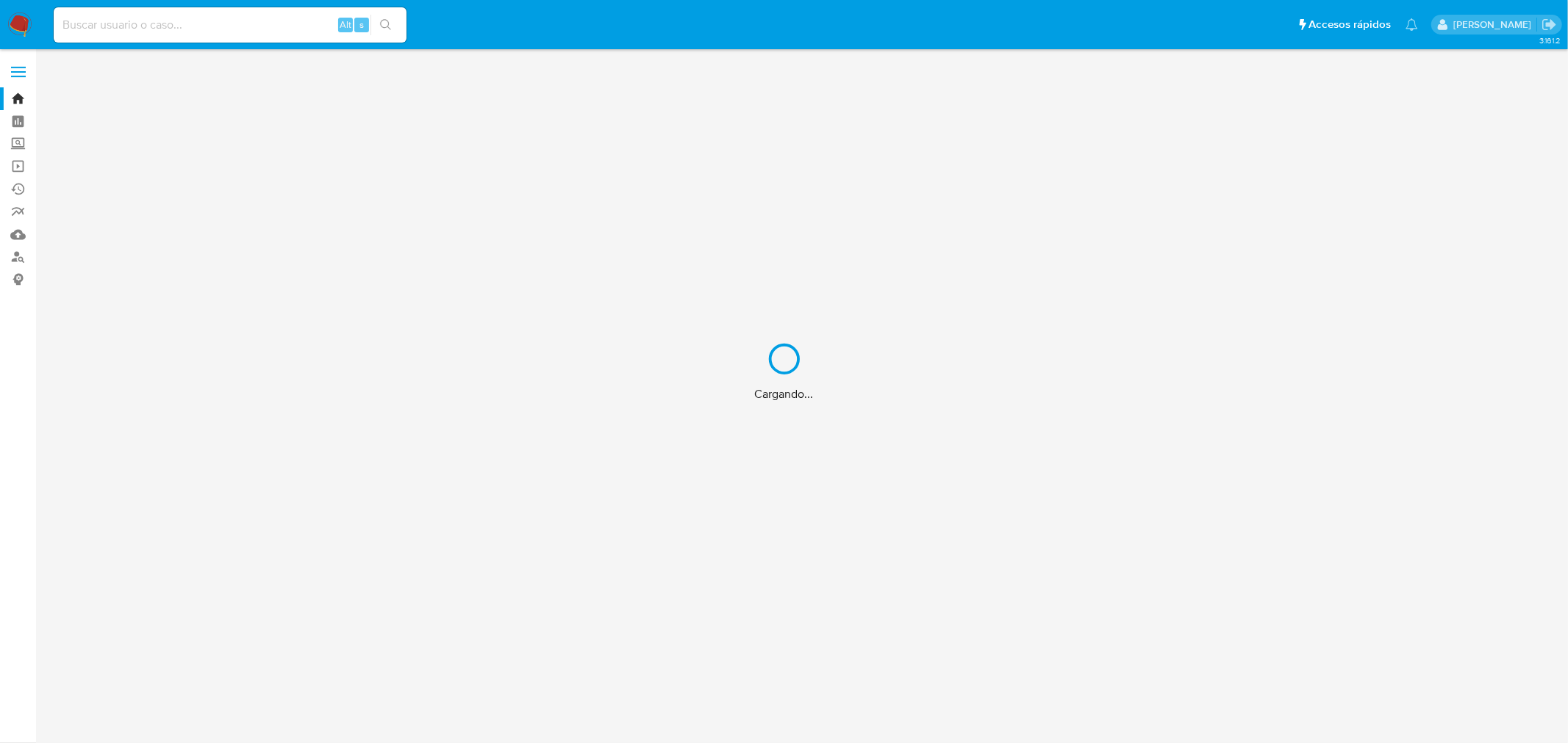
click at [220, 35] on div "Cargando..." at bounding box center [784, 372] width 1568 height 743
click at [219, 27] on div "Cargando..." at bounding box center [784, 372] width 1568 height 743
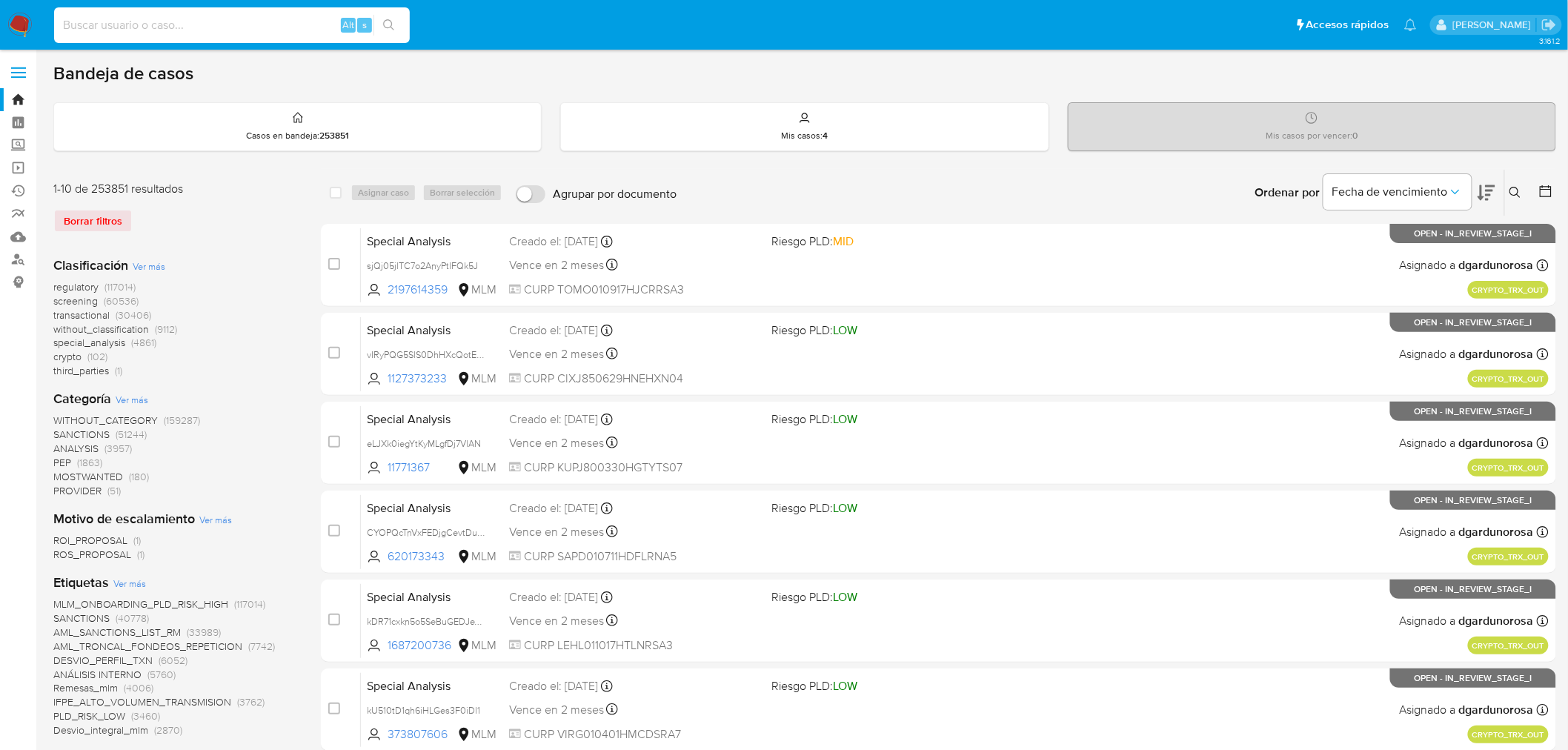
click at [225, 26] on input at bounding box center [233, 25] width 356 height 20
paste input "1785987579"
type input "1785987579"
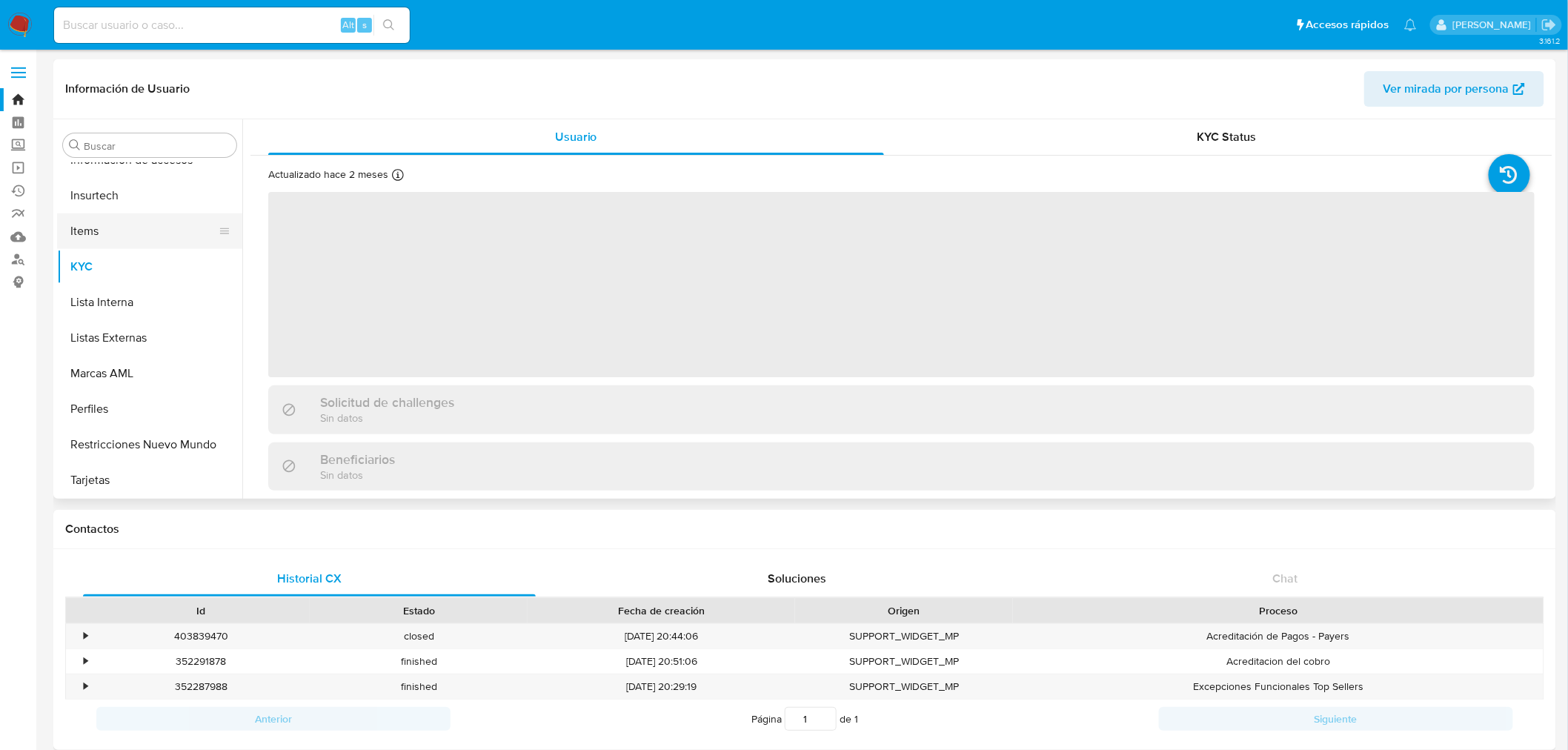
scroll to position [609, 0]
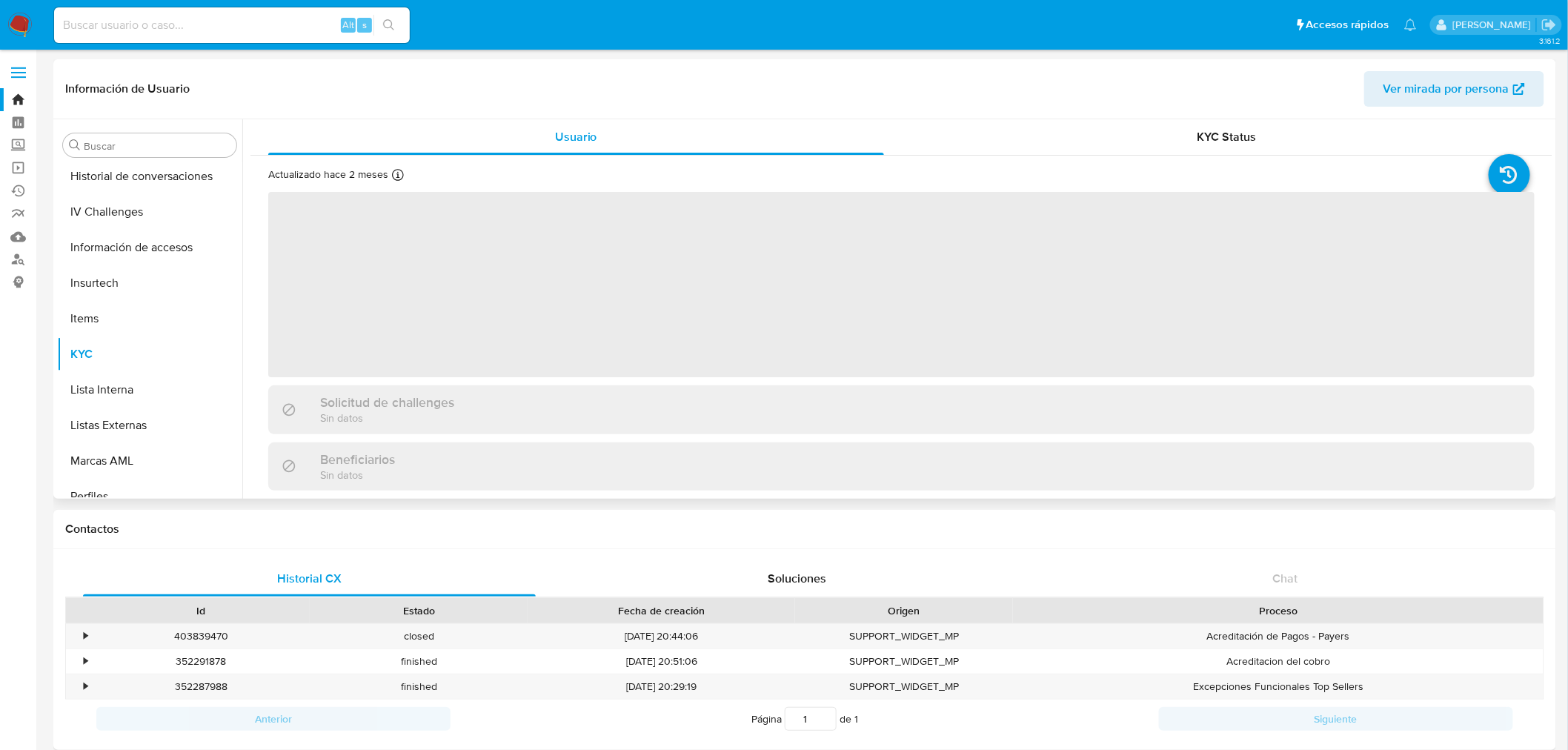
select select "10"
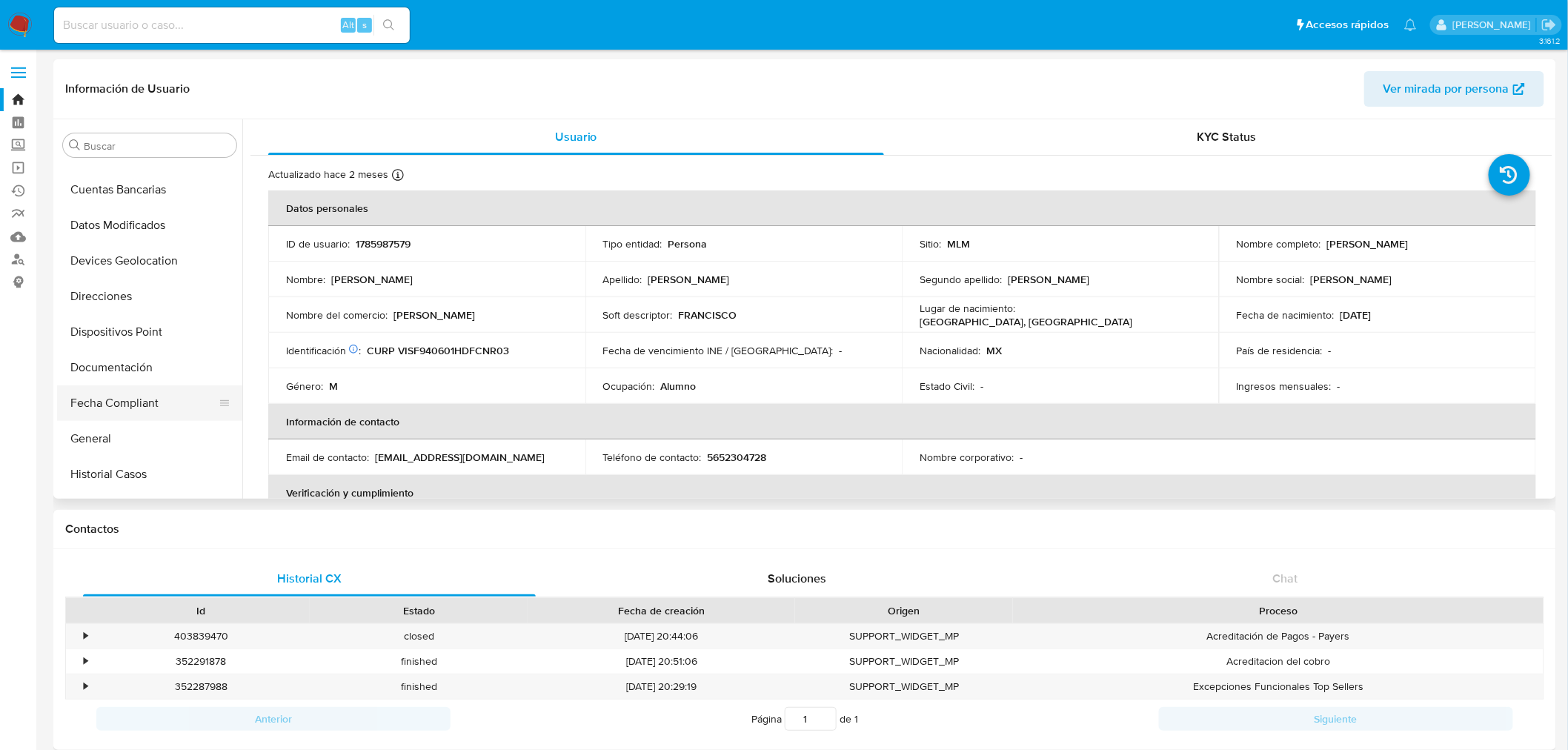
scroll to position [247, 0]
click at [108, 442] on button "General" at bounding box center [144, 432] width 174 height 36
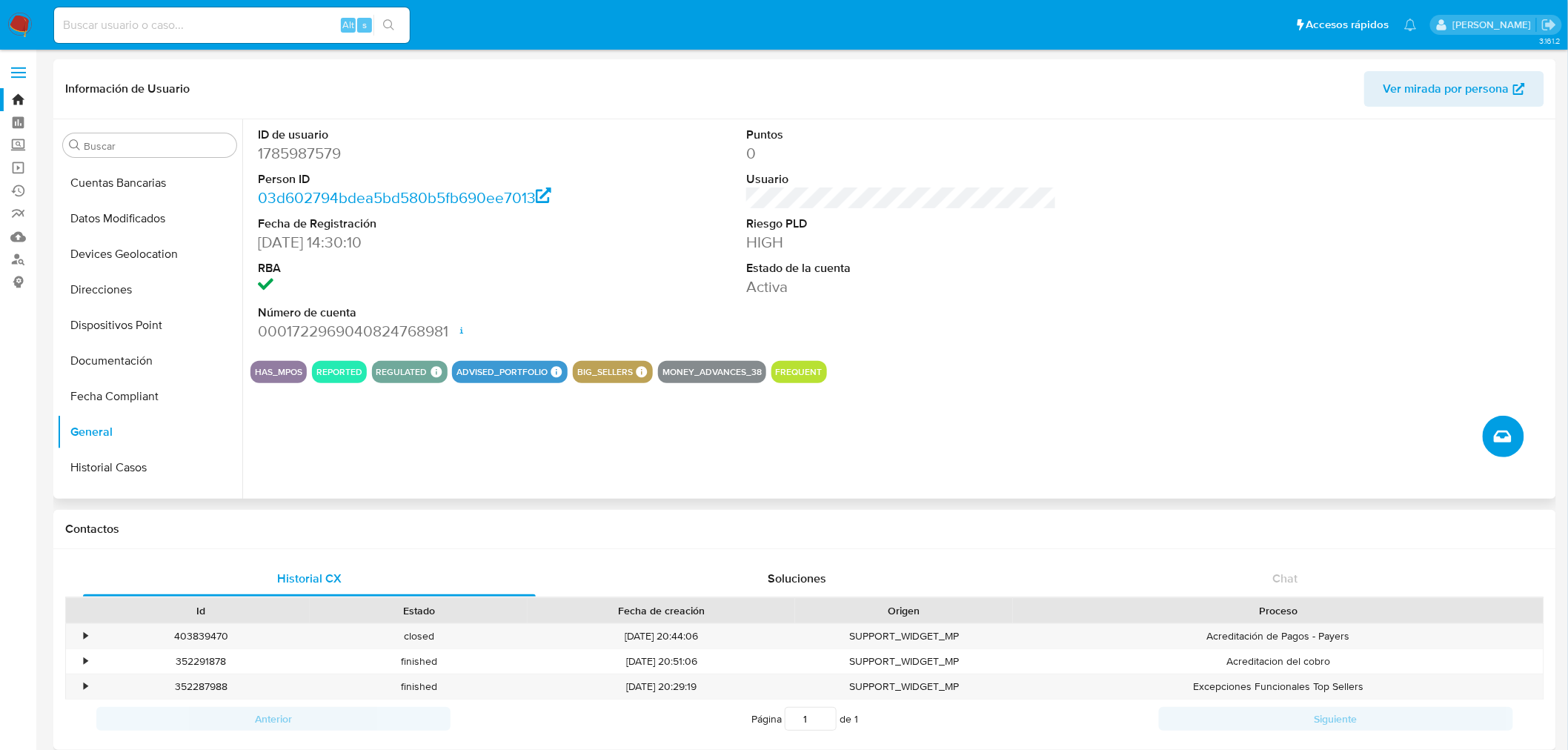
click at [1499, 447] on button "Crear caso manual" at bounding box center [1503, 436] width 42 height 42
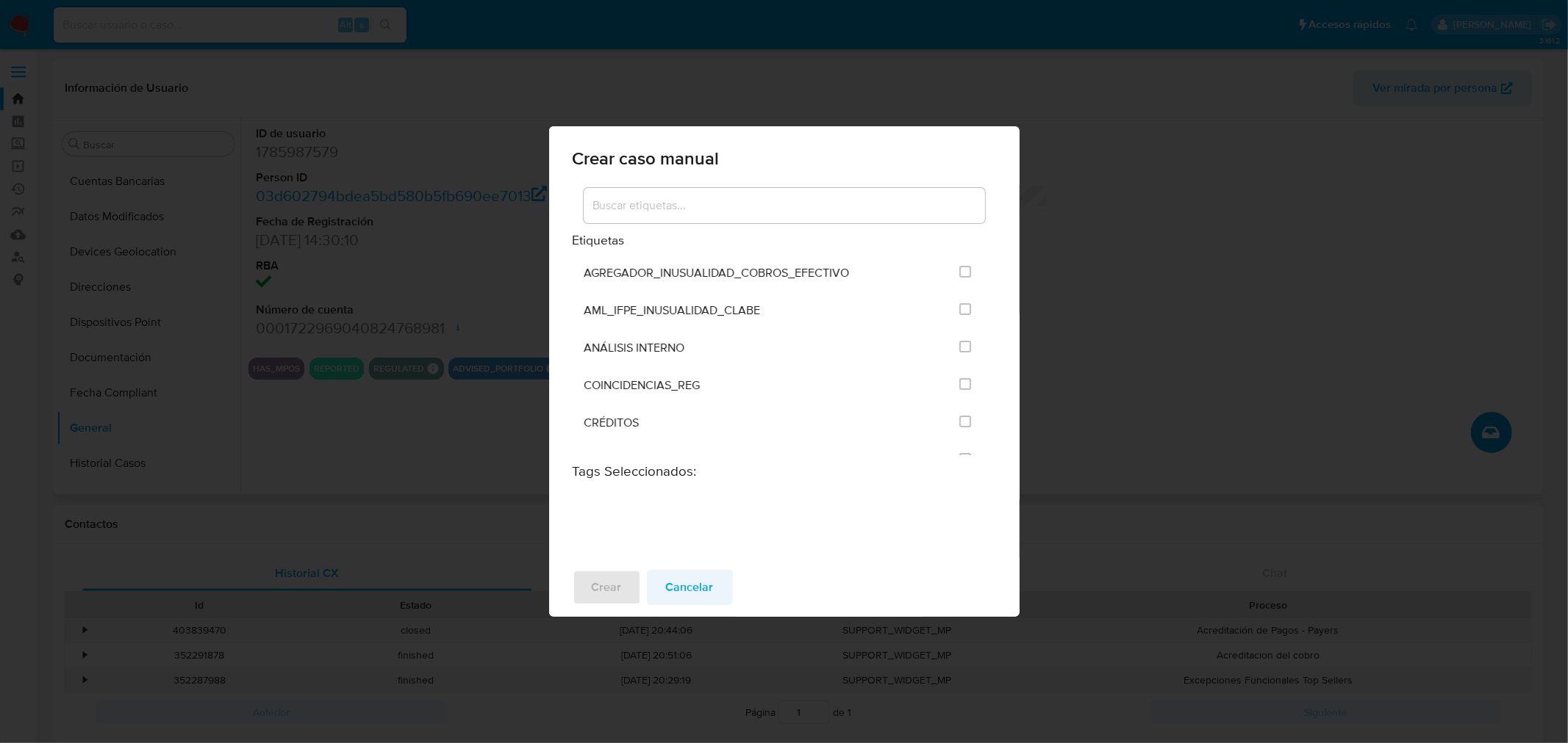
click at [687, 584] on span "Cancelar" at bounding box center [689, 588] width 48 height 32
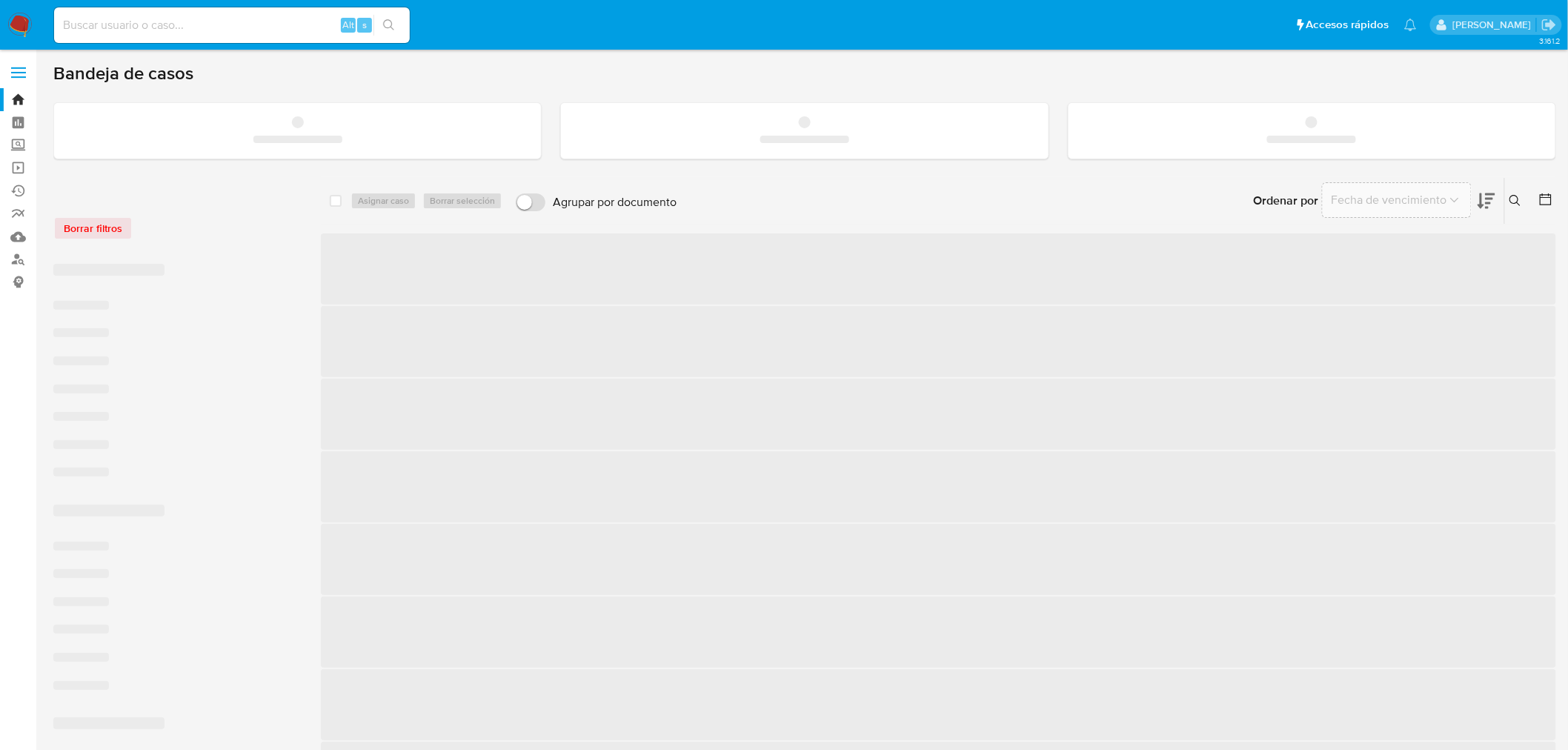
click at [91, 36] on div "Alt s" at bounding box center [233, 26] width 356 height 36
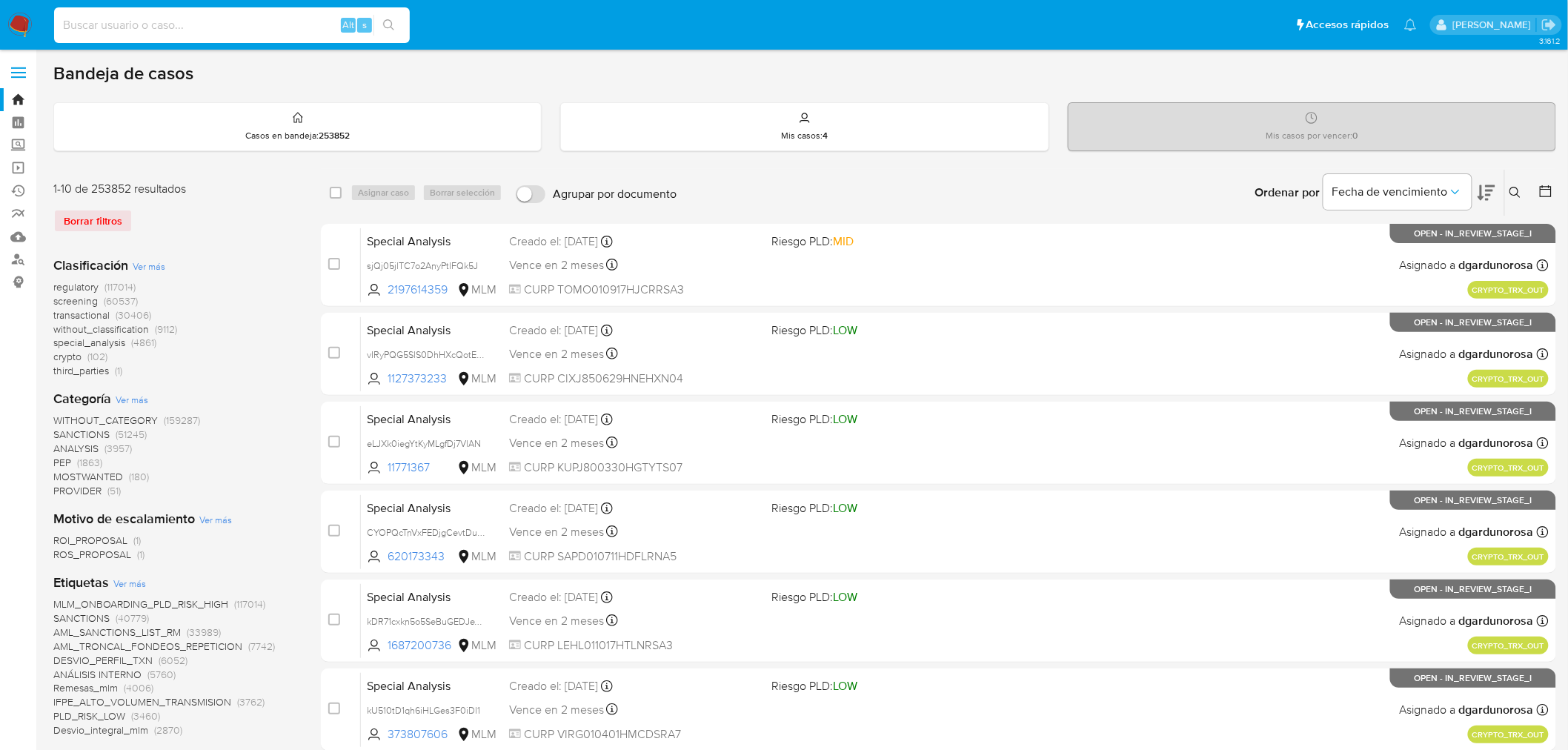
click at [91, 27] on input at bounding box center [233, 25] width 356 height 20
paste input "542755198"
type input "542755198"
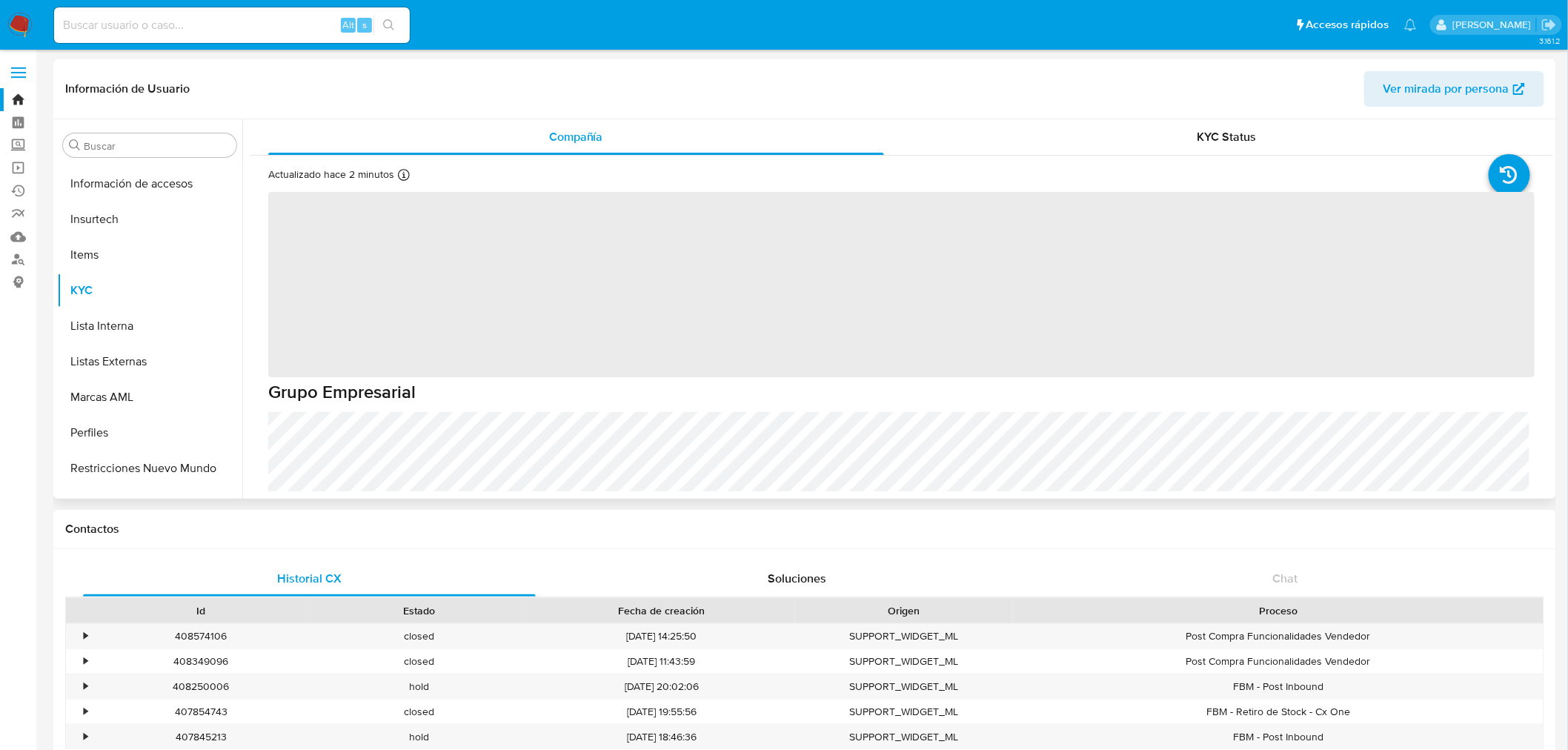
scroll to position [697, 0]
select select "10"
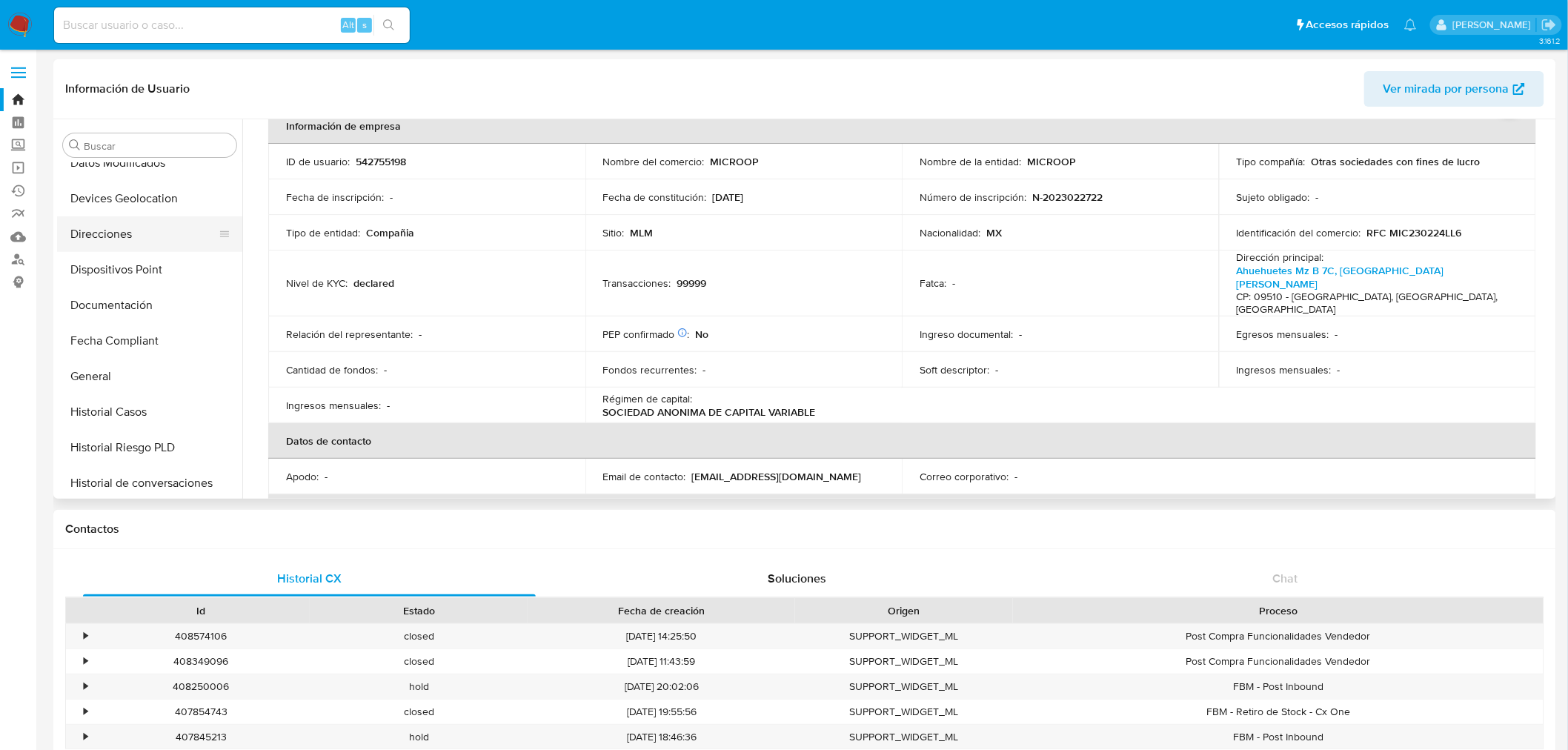
scroll to position [203, 0]
click at [129, 467] on button "General" at bounding box center [144, 477] width 174 height 36
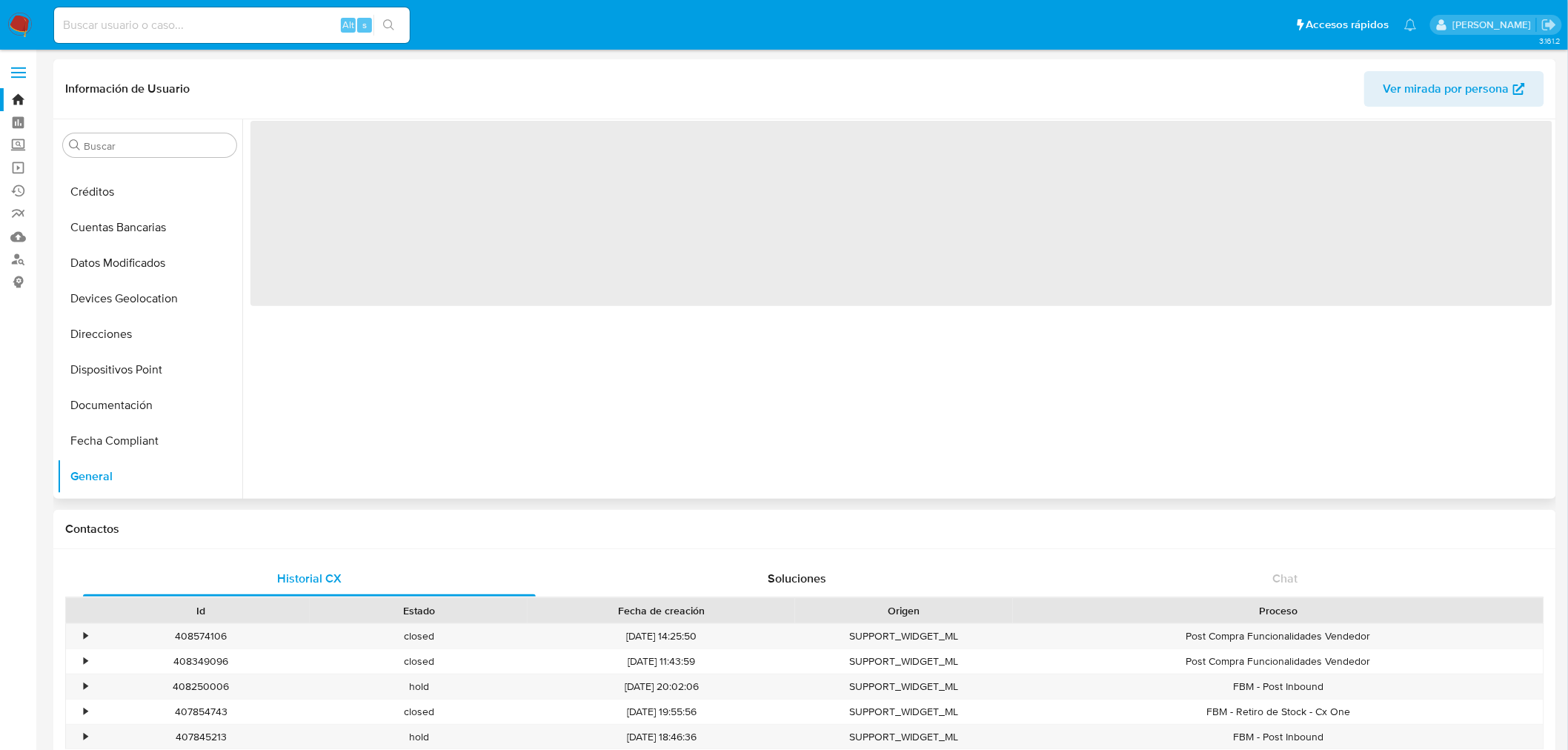
scroll to position [0, 0]
